Goal: Information Seeking & Learning: Learn about a topic

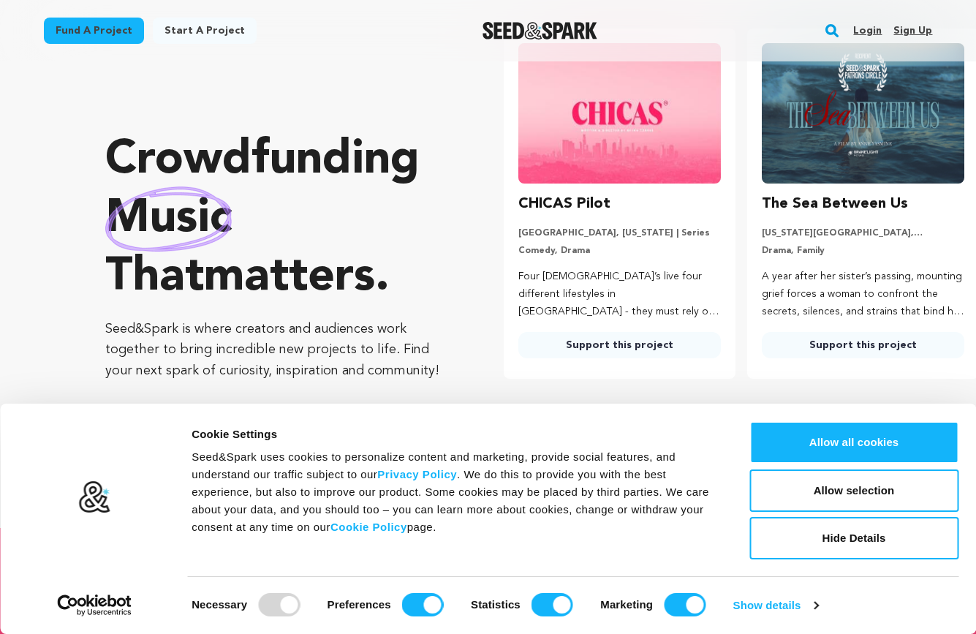
click at [654, 112] on img at bounding box center [620, 113] width 203 height 140
click at [620, 353] on link "Support this project" at bounding box center [620, 345] width 203 height 26
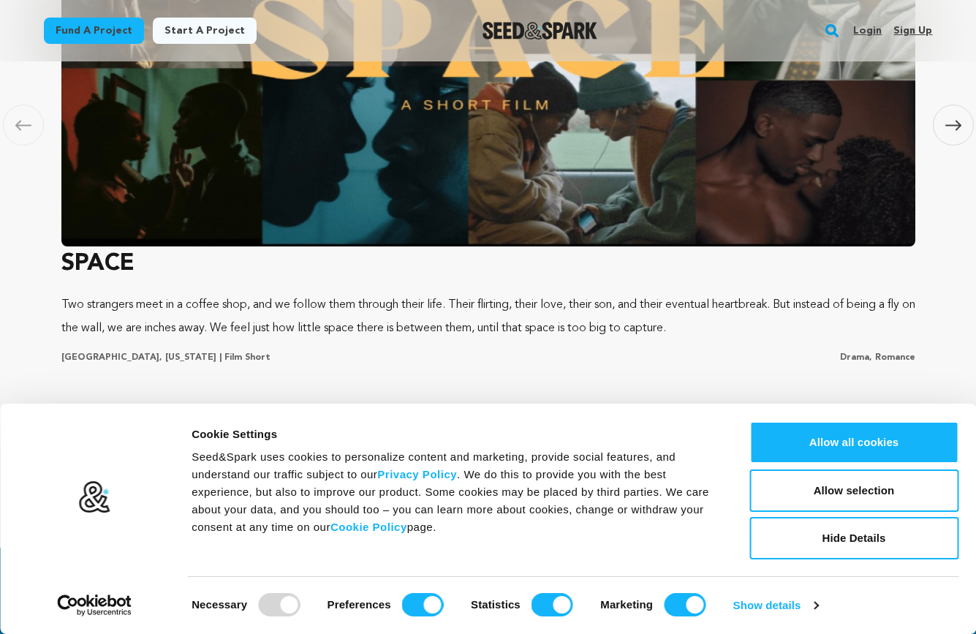
scroll to position [1134, 0]
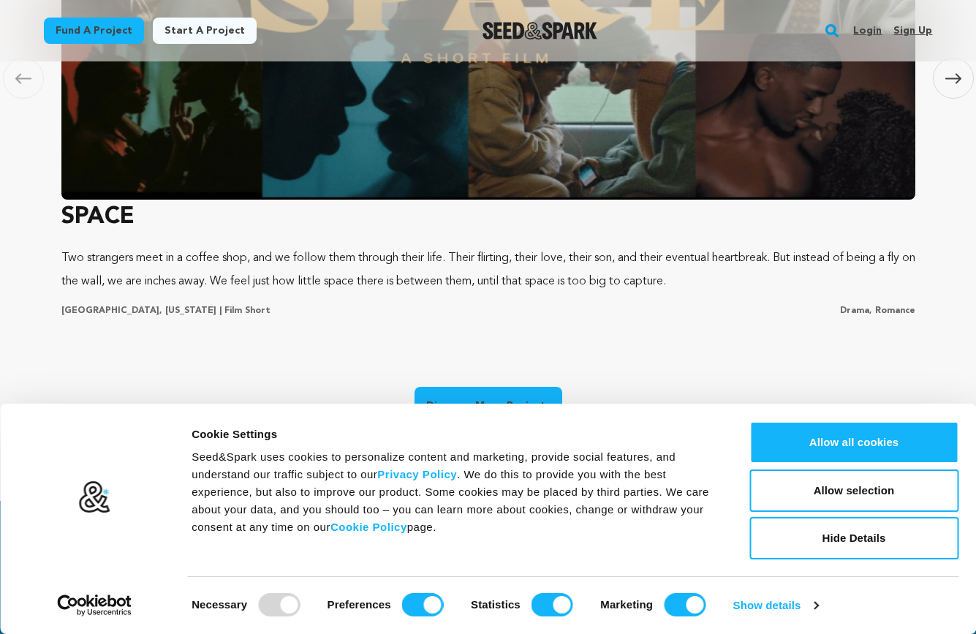
click at [635, 178] on img at bounding box center [488, 2] width 854 height 395
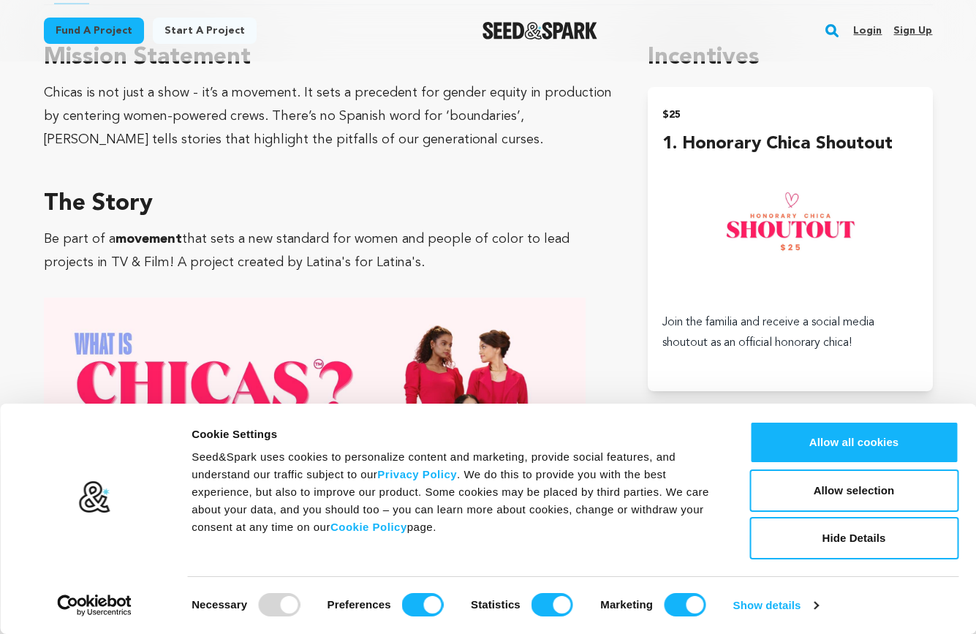
scroll to position [1070, 0]
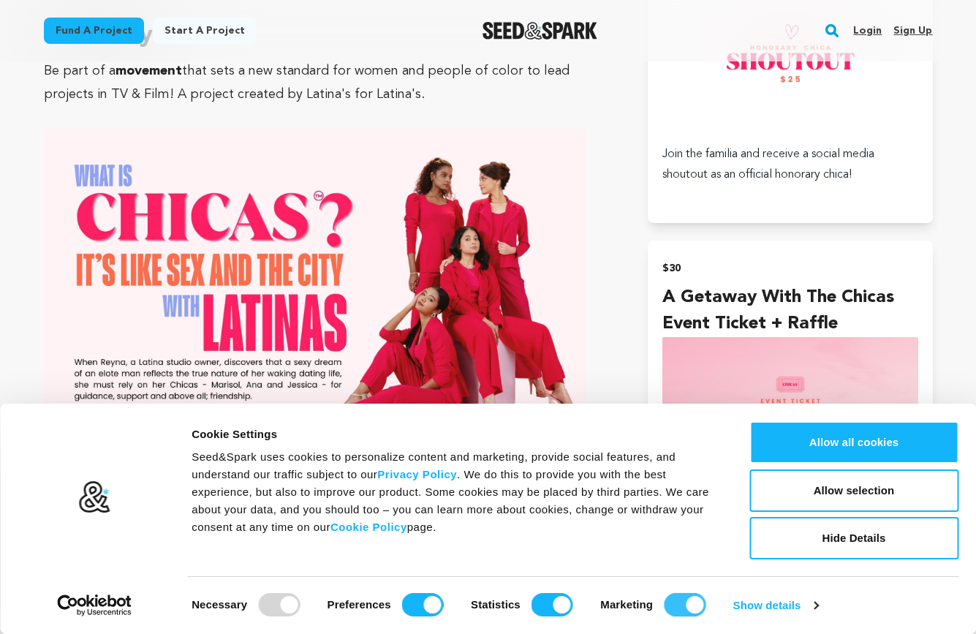
click at [677, 605] on input "Marketing" at bounding box center [685, 604] width 42 height 23
checkbox input "false"
click at [570, 606] on input "Statistics" at bounding box center [553, 604] width 42 height 23
checkbox input "false"
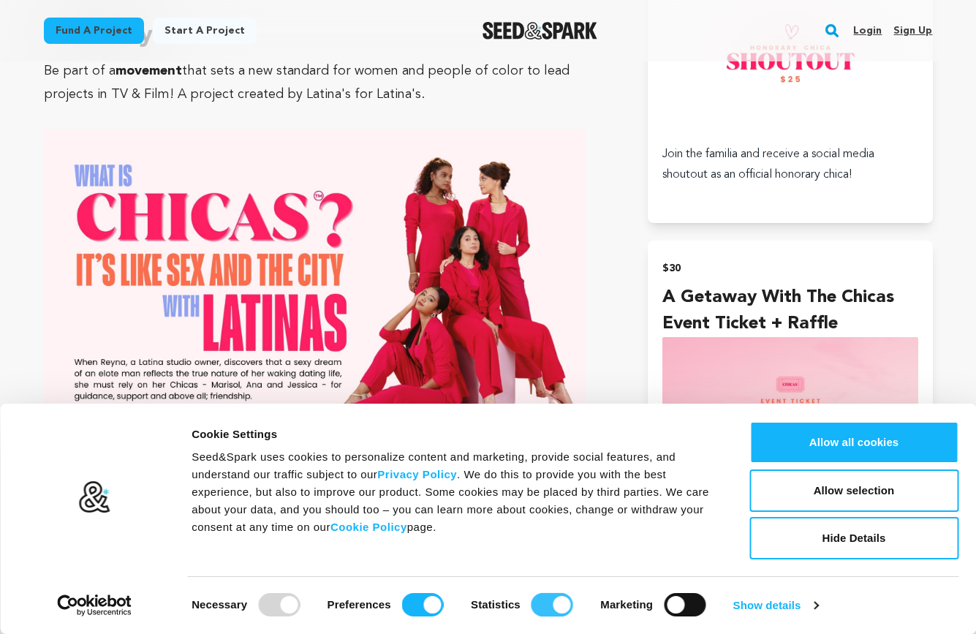
checkbox input "false"
click at [429, 602] on input "Preferences" at bounding box center [423, 604] width 42 height 23
checkbox input "false"
click at [774, 609] on link "Show details" at bounding box center [776, 606] width 85 height 22
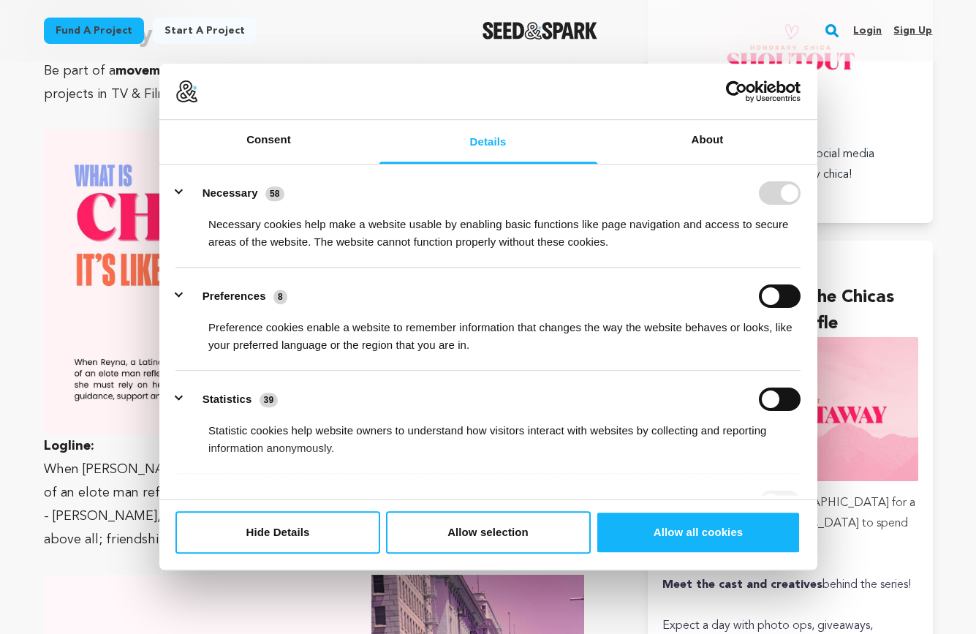
click at [782, 42] on div "Fund a project Start a project Search Login Sign up Start a project Fund a proj…" at bounding box center [476, 31] width 913 height 38
click at [345, 538] on button "Hide Details" at bounding box center [278, 532] width 205 height 42
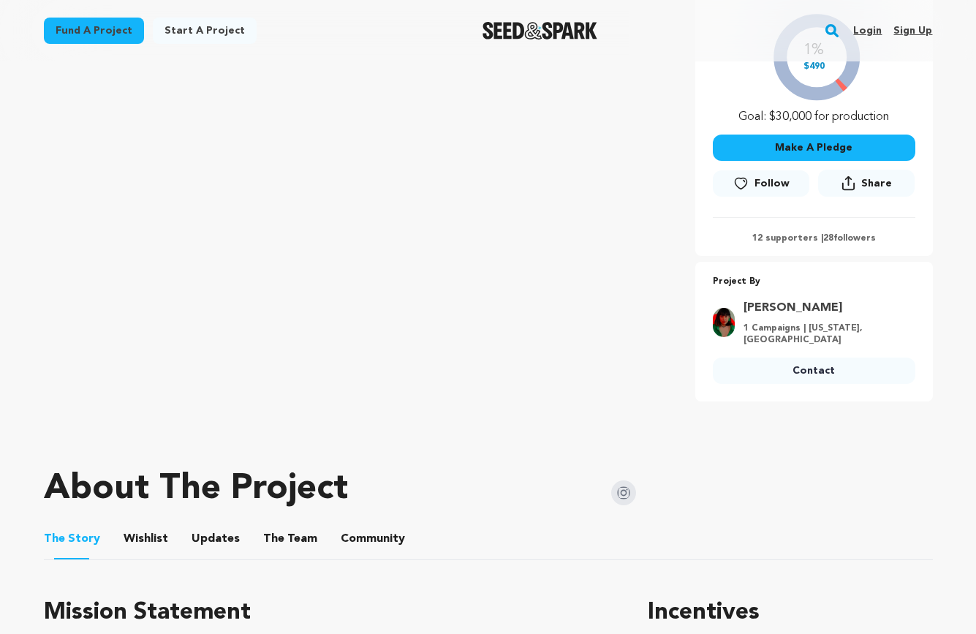
scroll to position [255, 0]
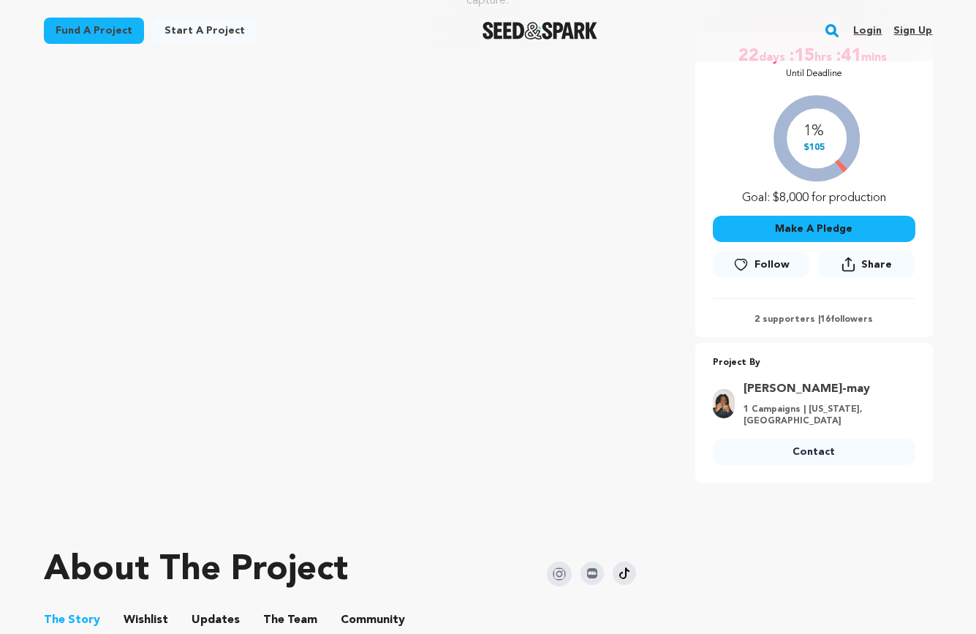
scroll to position [240, 0]
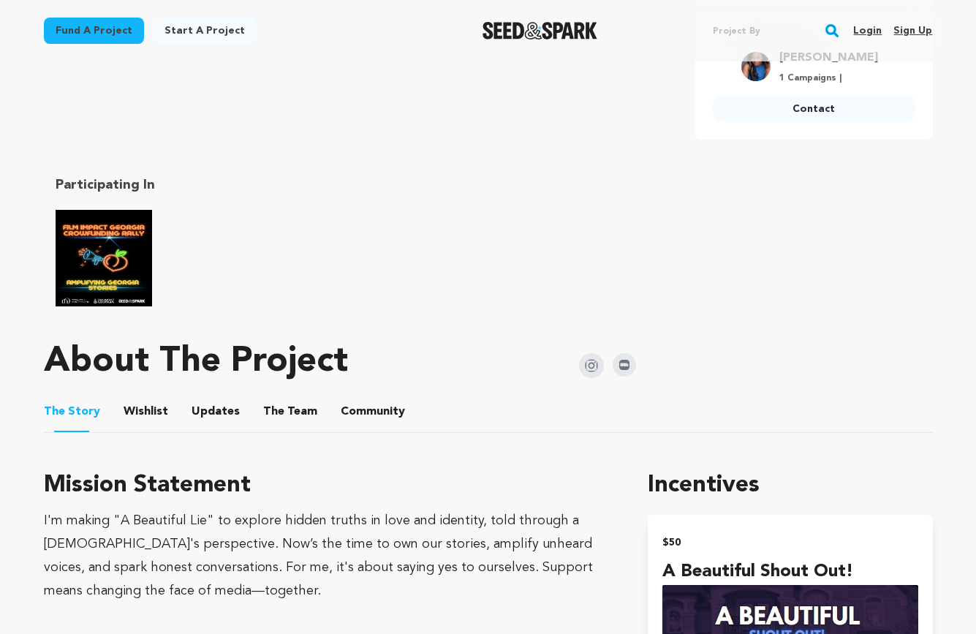
scroll to position [630, 0]
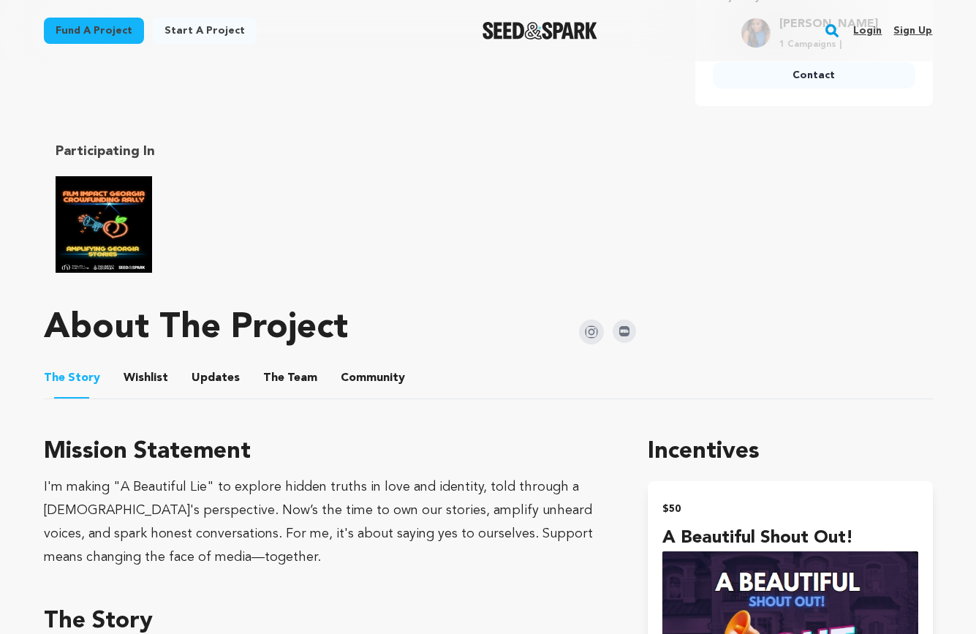
click at [141, 377] on button "Wishlist" at bounding box center [145, 380] width 35 height 35
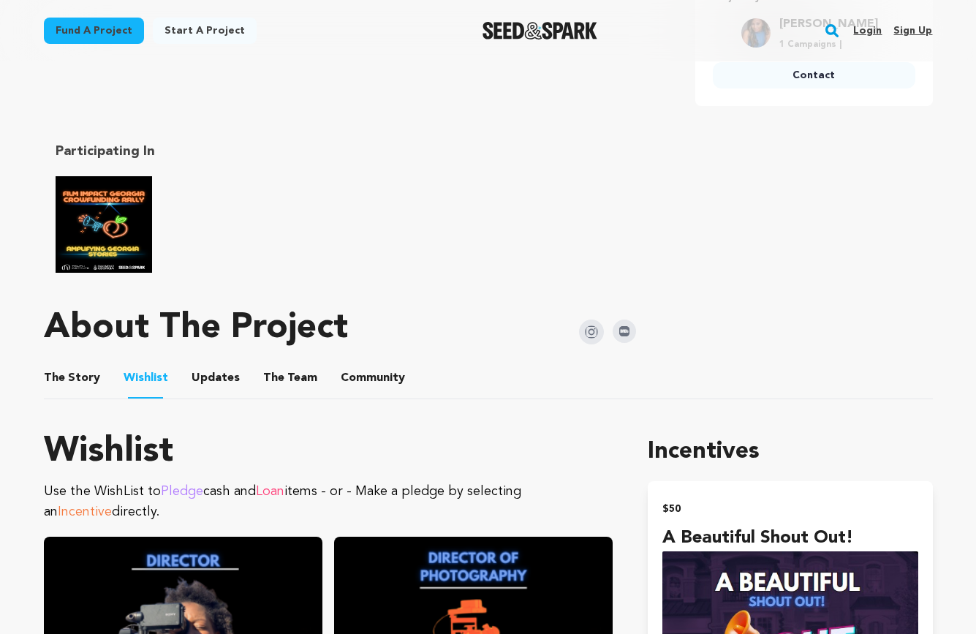
click at [229, 366] on li "Updates Updates" at bounding box center [216, 378] width 48 height 41
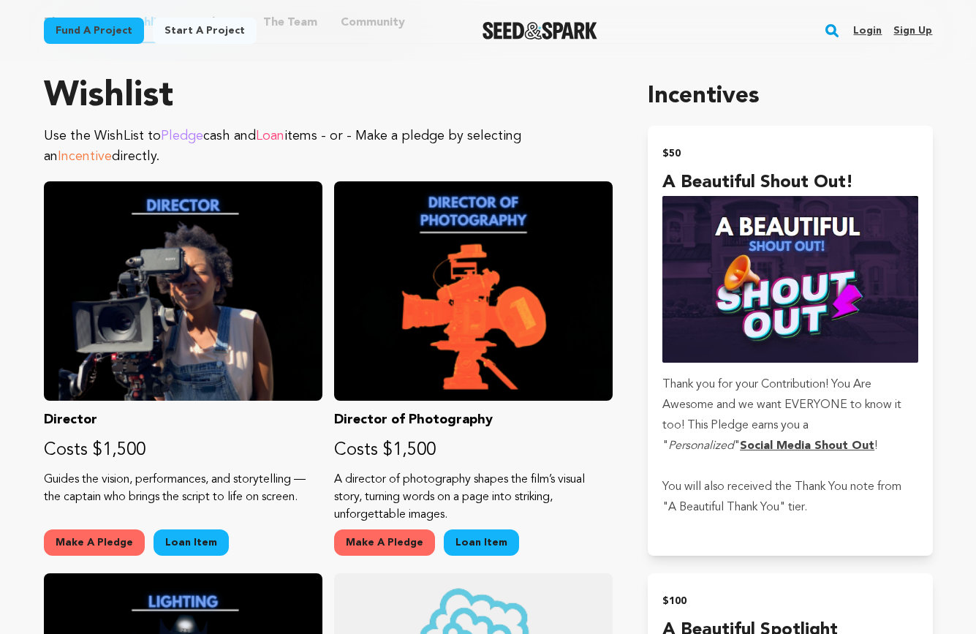
scroll to position [858, 0]
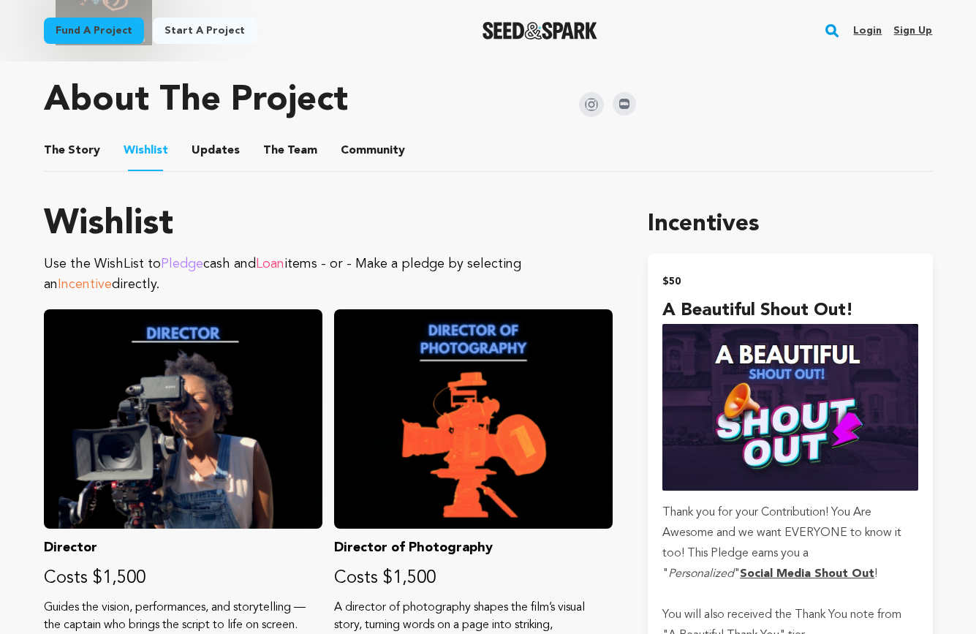
click at [72, 152] on button "The Story" at bounding box center [71, 153] width 35 height 35
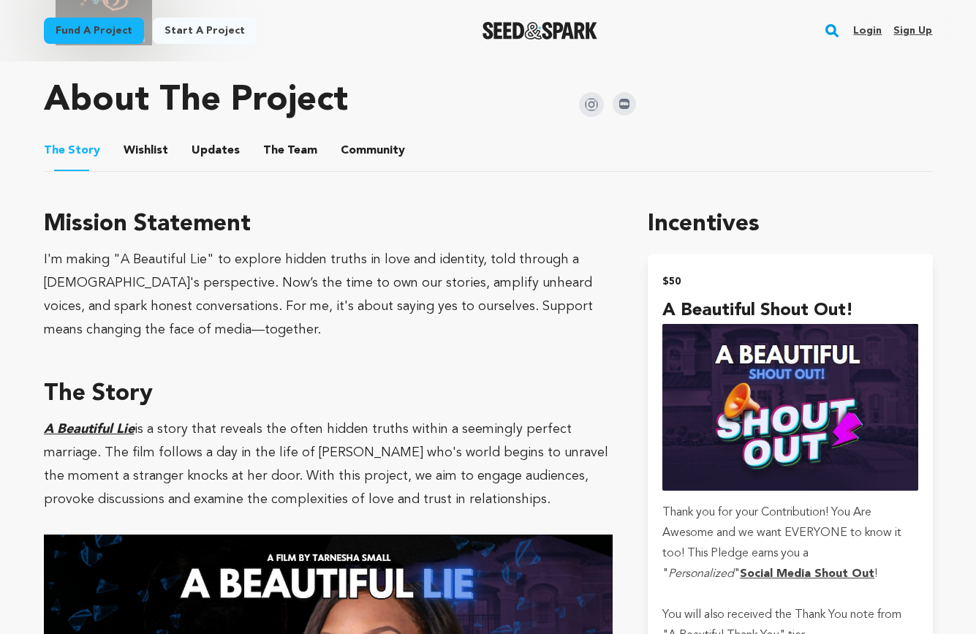
click at [273, 150] on button "The Team" at bounding box center [290, 153] width 35 height 35
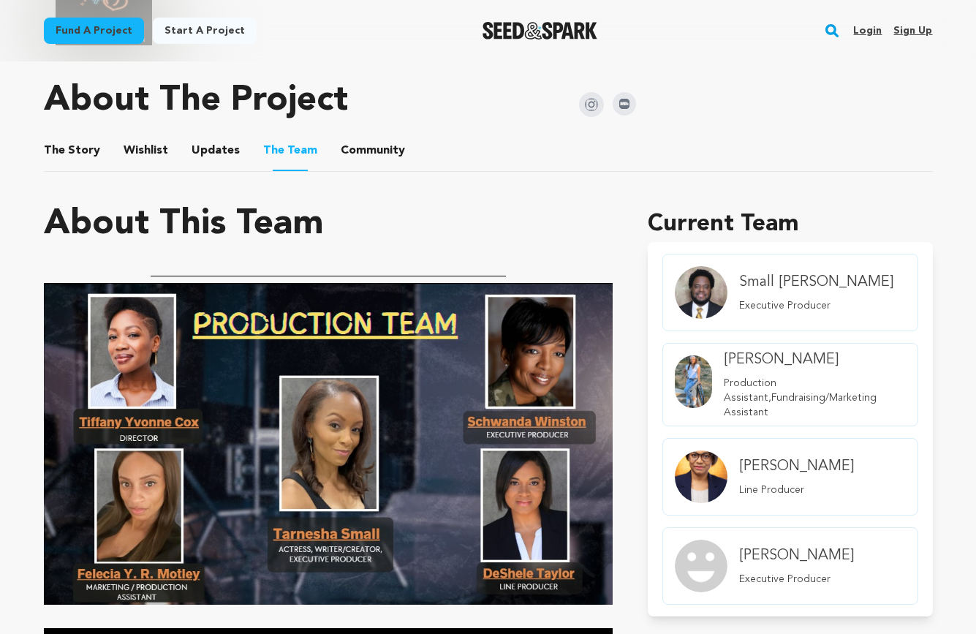
click at [374, 144] on button "Community" at bounding box center [372, 153] width 35 height 35
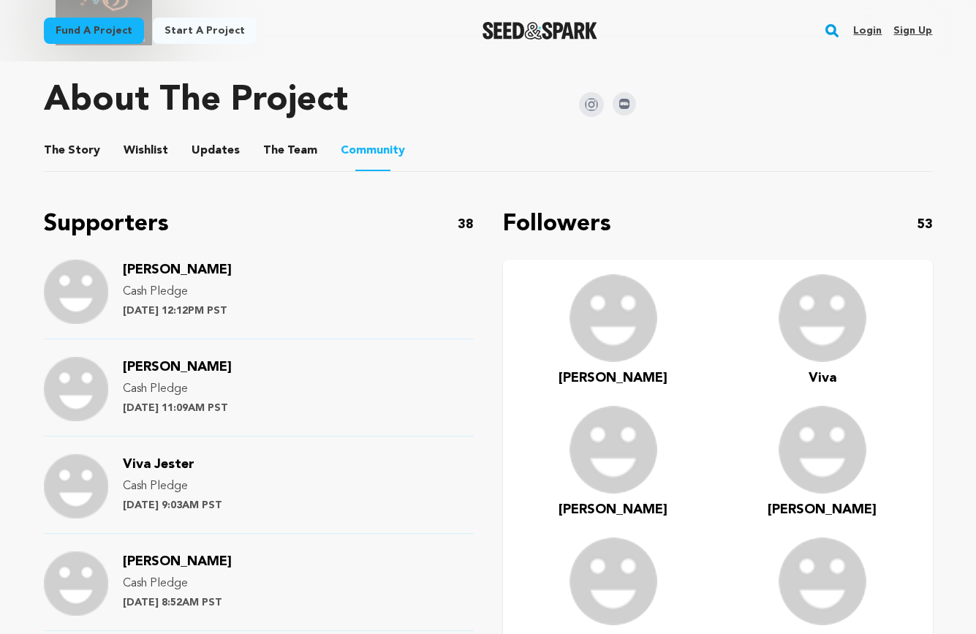
click at [209, 144] on button "Updates" at bounding box center [215, 153] width 35 height 35
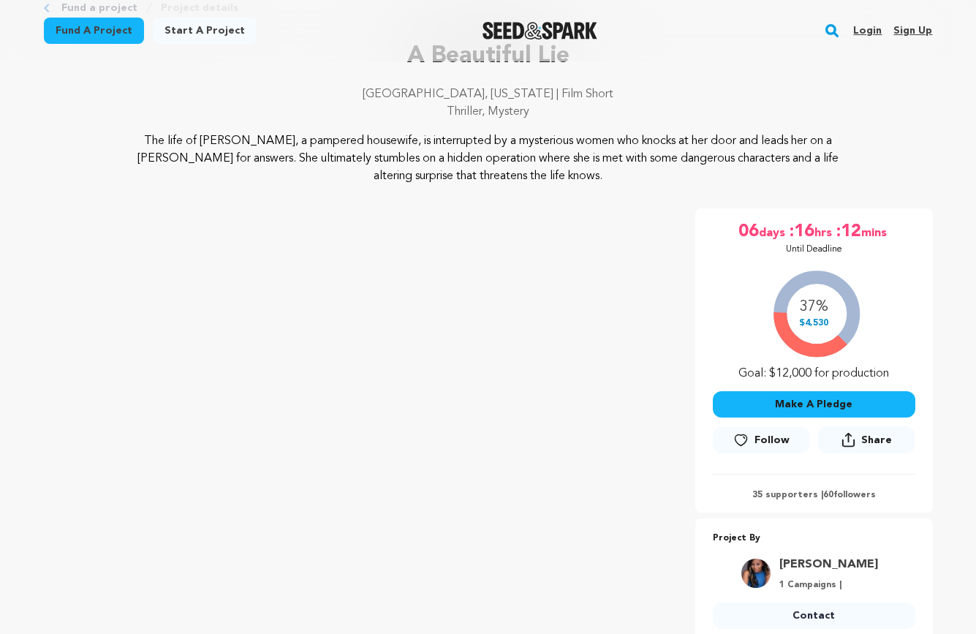
scroll to position [82, 0]
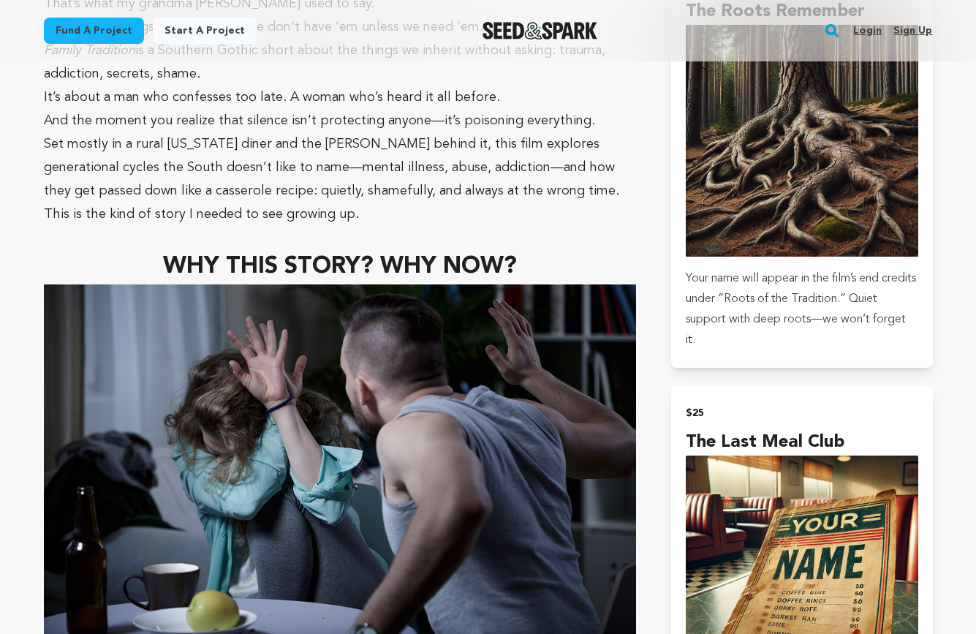
scroll to position [1589, 0]
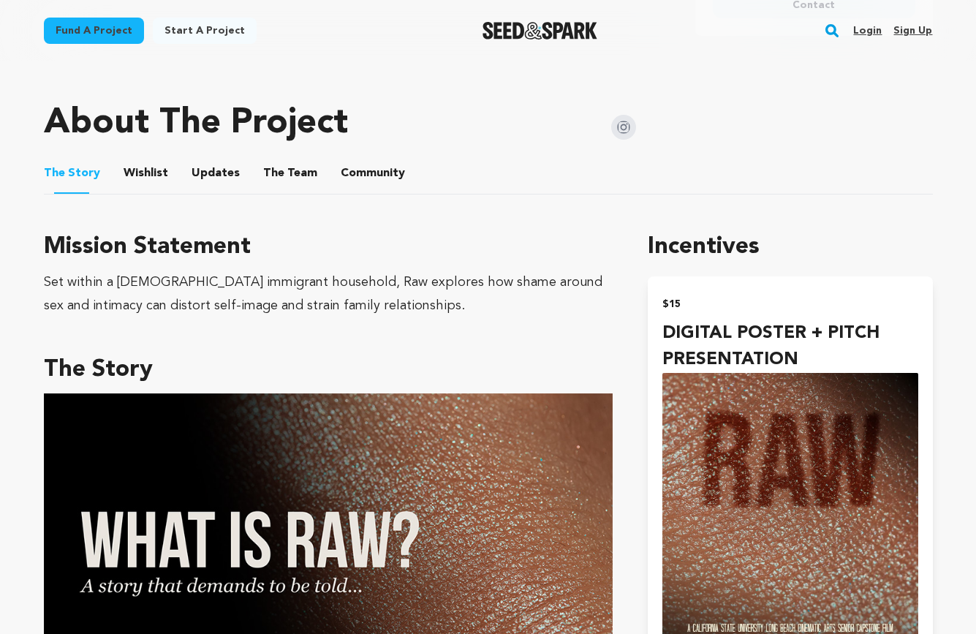
scroll to position [574, 0]
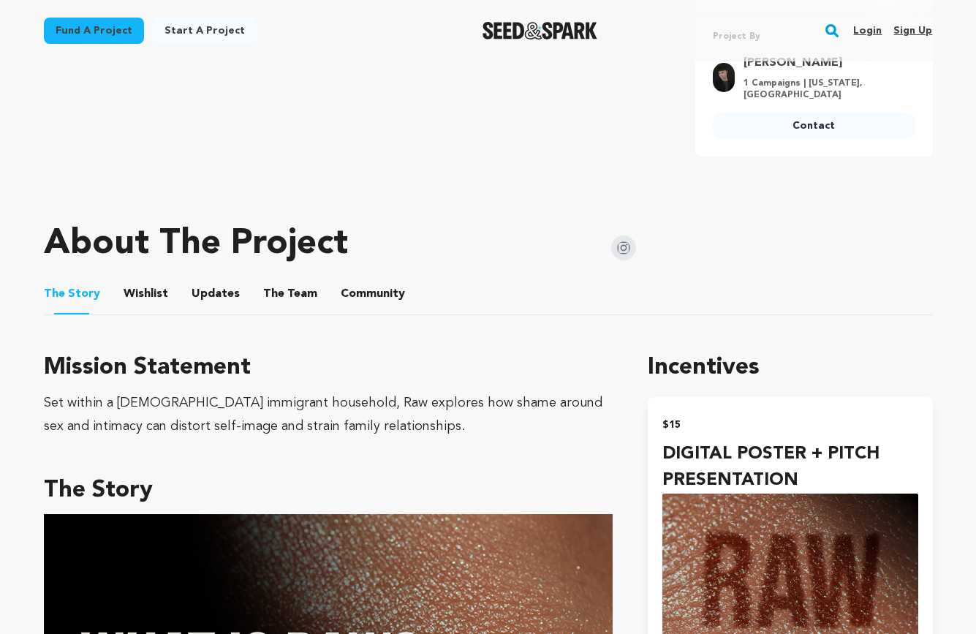
click at [137, 279] on button "Wishlist" at bounding box center [145, 296] width 35 height 35
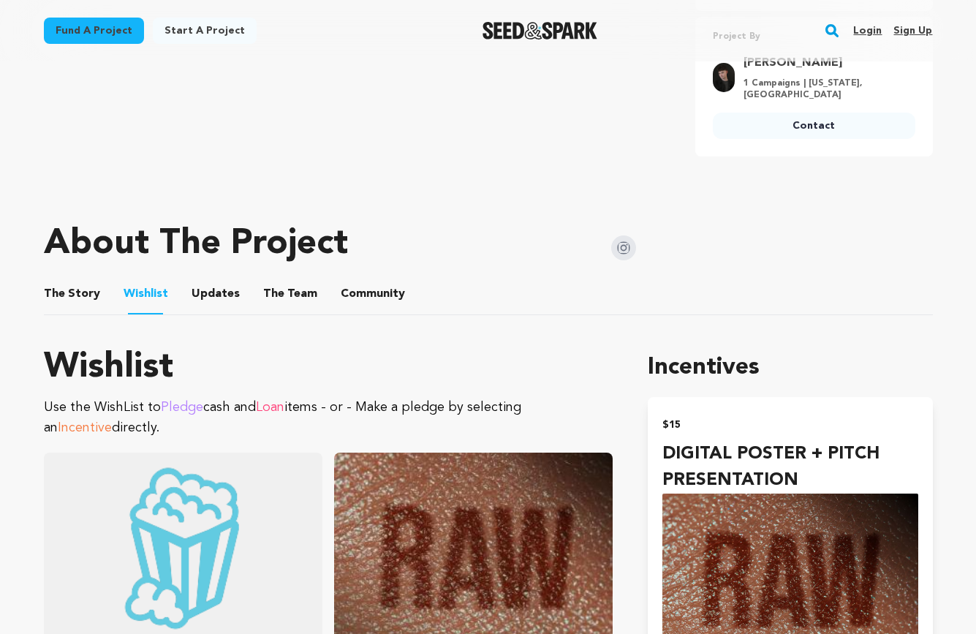
click at [214, 279] on button "Updates" at bounding box center [215, 296] width 35 height 35
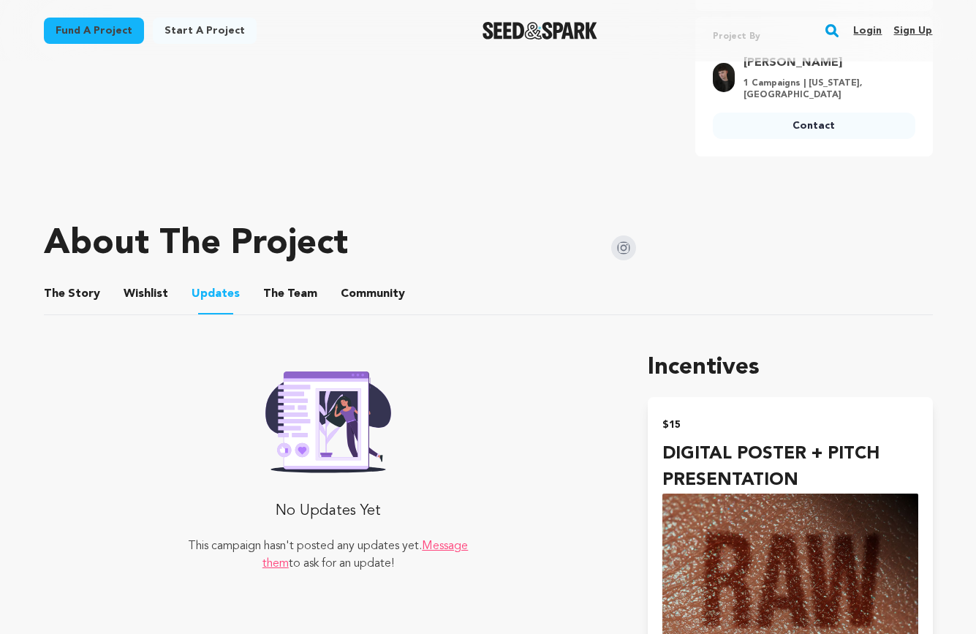
click at [273, 279] on button "The Team" at bounding box center [290, 296] width 35 height 35
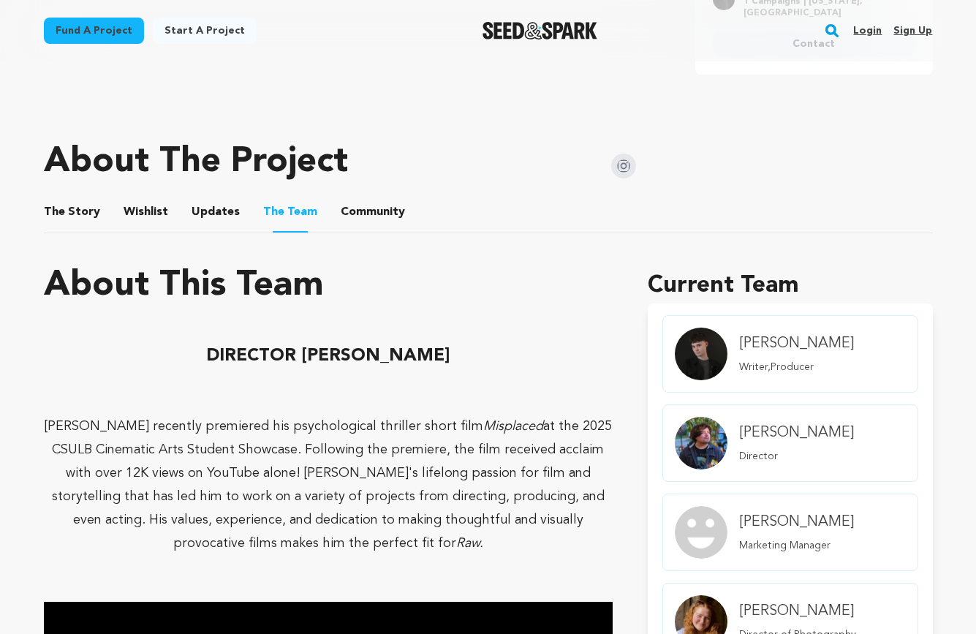
scroll to position [549, 0]
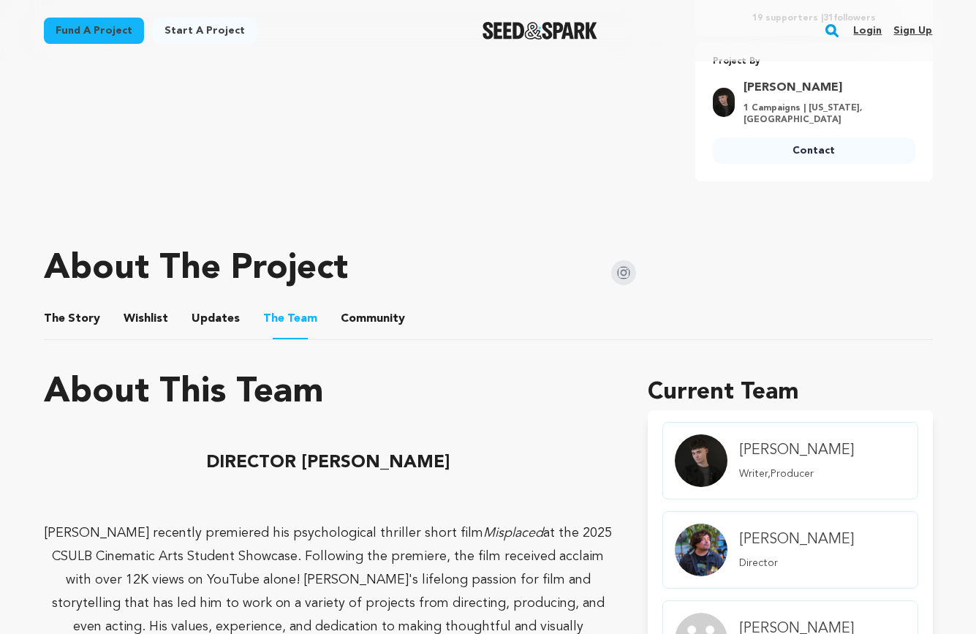
click at [385, 309] on li "Community Community" at bounding box center [373, 318] width 64 height 41
click at [365, 304] on button "Community" at bounding box center [372, 321] width 35 height 35
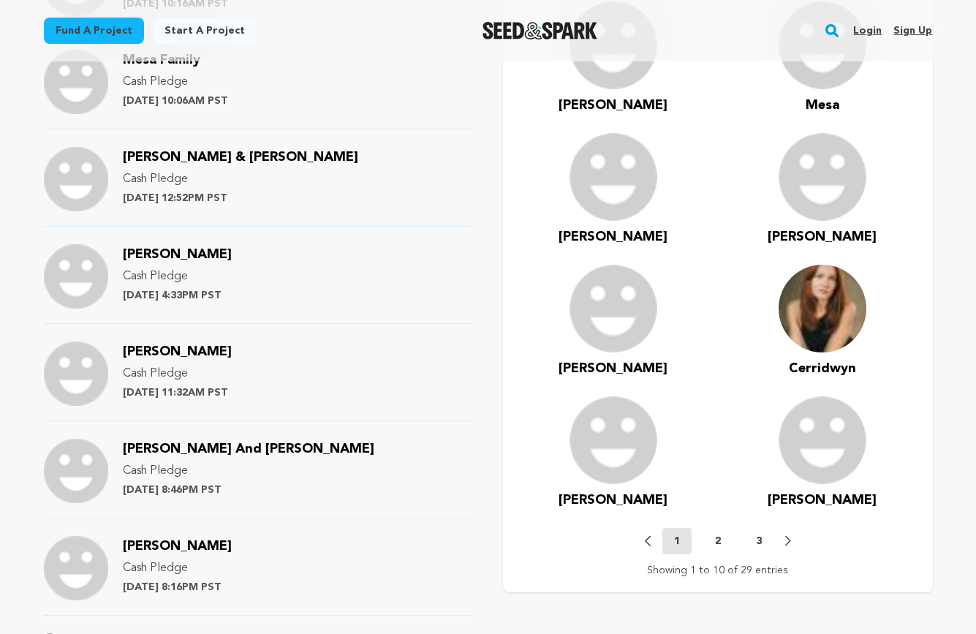
scroll to position [610, 0]
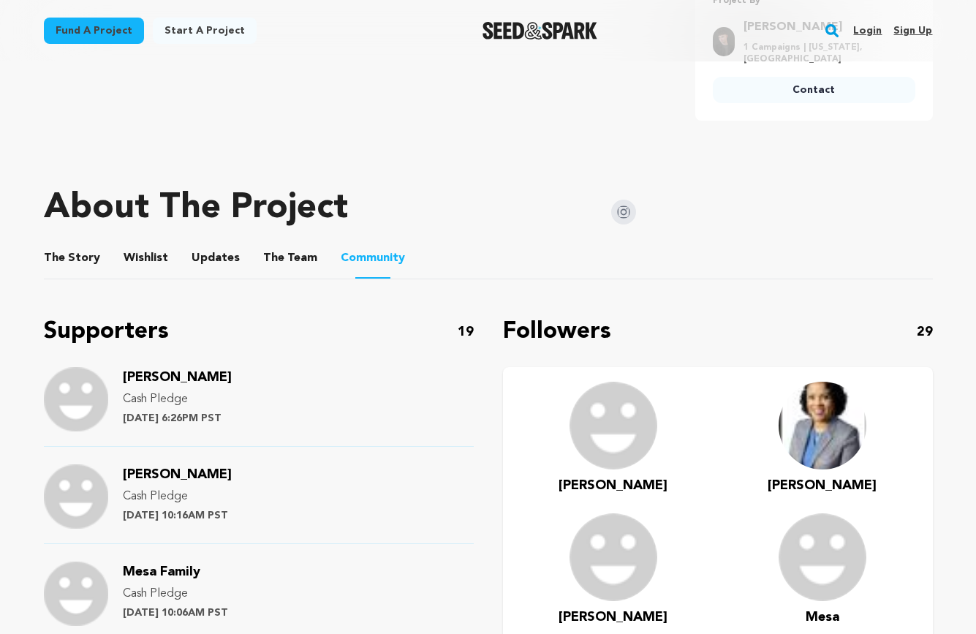
click at [77, 244] on button "The Story" at bounding box center [71, 261] width 35 height 35
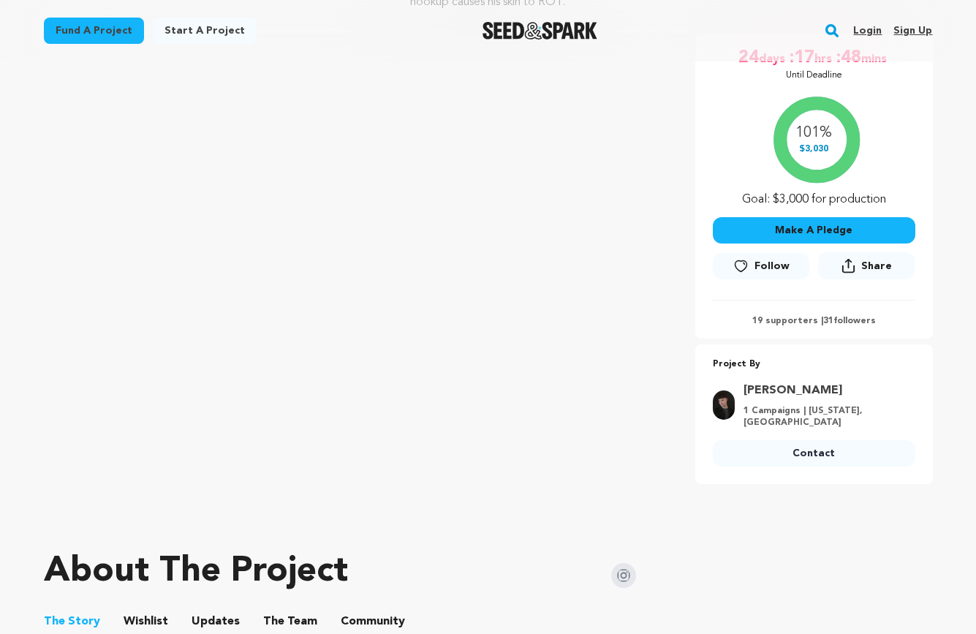
scroll to position [567, 0]
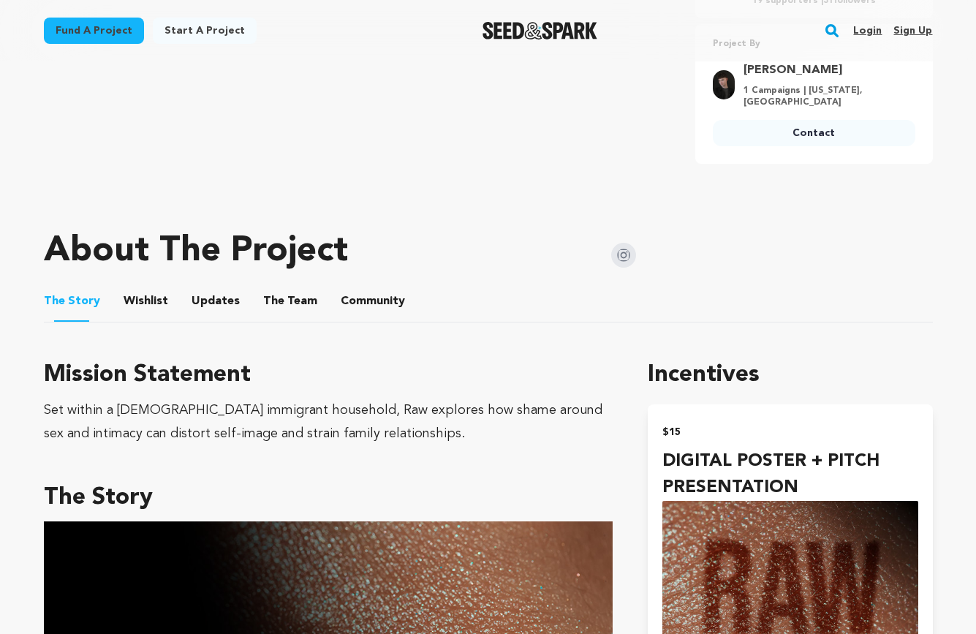
click at [164, 284] on ul "The Story The Story Wishlist Wishlist Updates Updates The Team The Team Communi…" at bounding box center [488, 302] width 889 height 42
click at [204, 287] on button "Updates" at bounding box center [215, 304] width 35 height 35
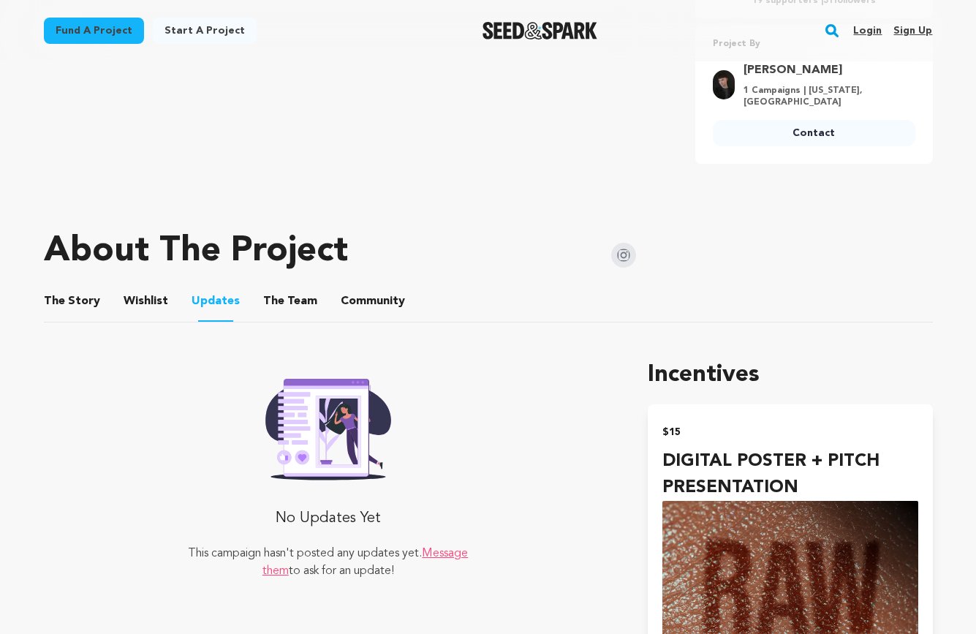
click at [137, 287] on button "Wishlist" at bounding box center [145, 304] width 35 height 35
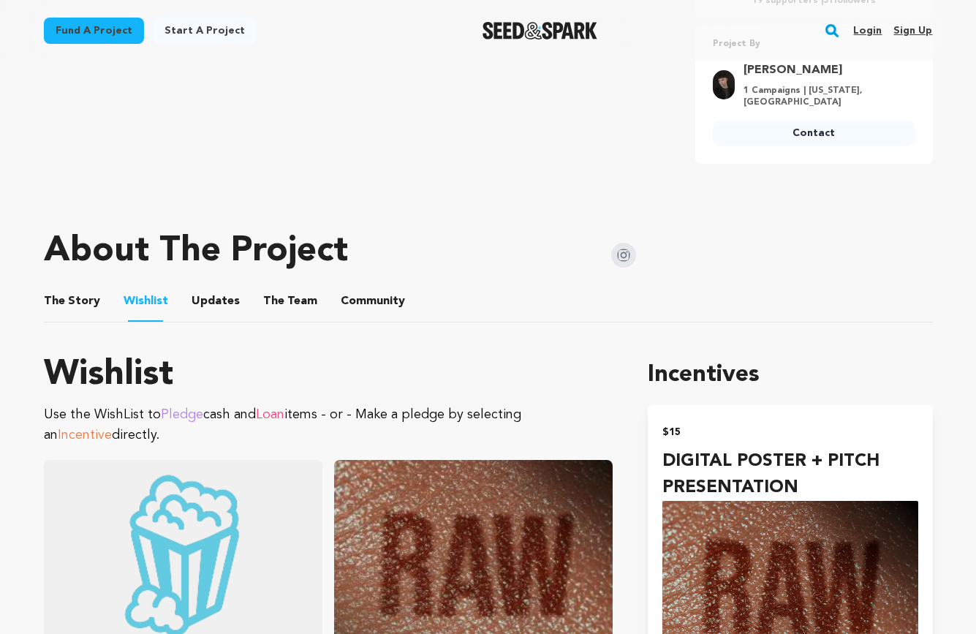
click at [63, 287] on button "The Story" at bounding box center [71, 304] width 35 height 35
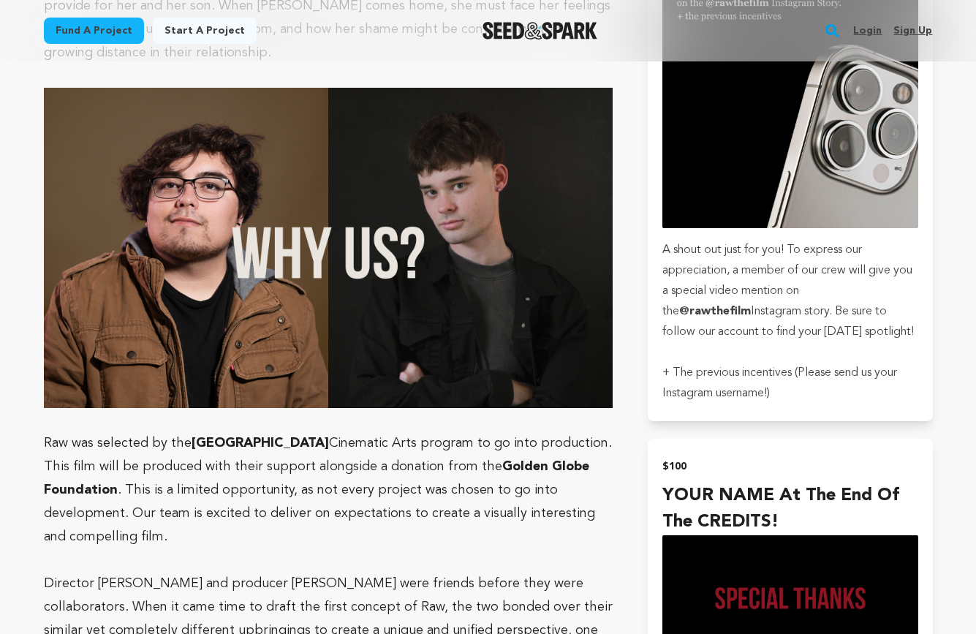
scroll to position [2926, 0]
